Goal: Transaction & Acquisition: Purchase product/service

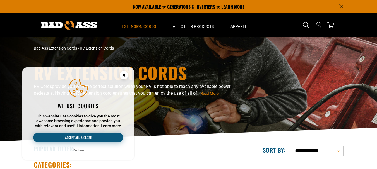
click at [62, 140] on button "Accept all & close" at bounding box center [78, 137] width 90 height 9
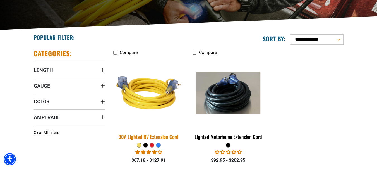
scroll to position [139, 0]
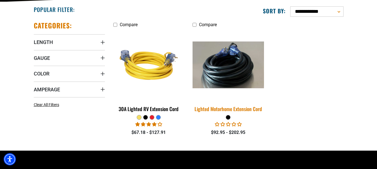
click at [236, 108] on div "Lighted Motorhome Extension Cord" at bounding box center [227, 108] width 71 height 5
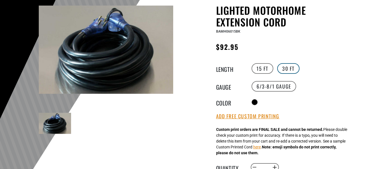
click at [284, 69] on label "30 FT" at bounding box center [288, 68] width 22 height 11
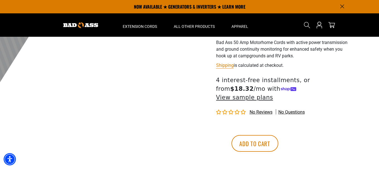
scroll to position [167, 0]
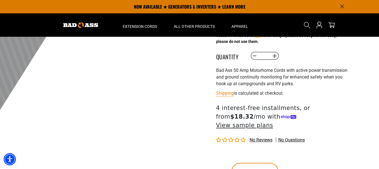
drag, startPoint x: 287, startPoint y: 164, endPoint x: 296, endPoint y: 118, distance: 47.0
click at [278, 163] on button "Add to cart" at bounding box center [254, 171] width 47 height 17
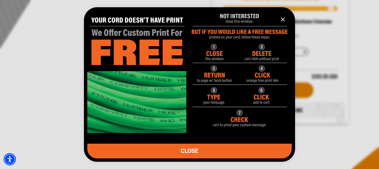
scroll to position [251, 0]
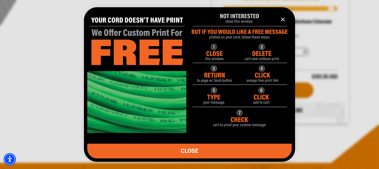
click at [201, 150] on link "CLOSE" at bounding box center [189, 151] width 204 height 15
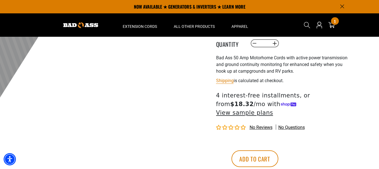
scroll to position [167, 0]
